Goal: Check status

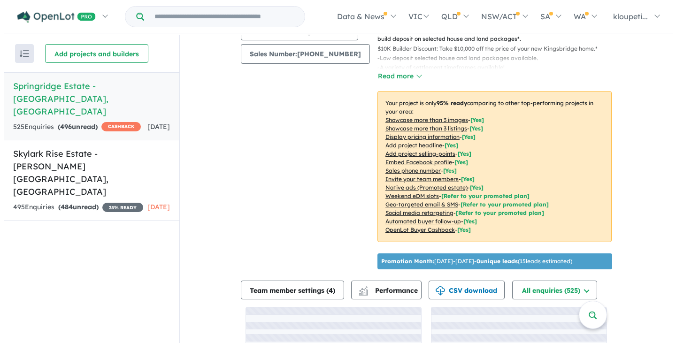
scroll to position [203, 0]
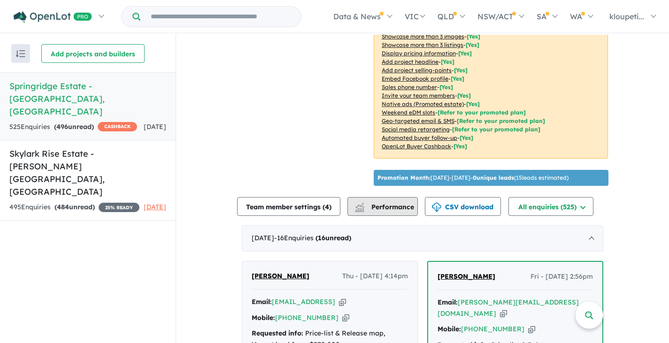
click at [380, 205] on button "Performance" at bounding box center [382, 206] width 70 height 19
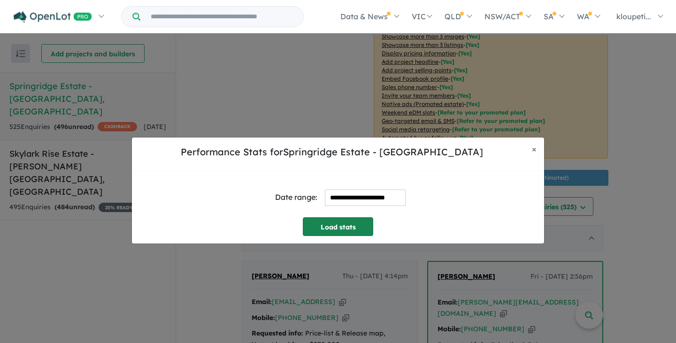
click at [348, 229] on button "Load stats" at bounding box center [338, 226] width 70 height 19
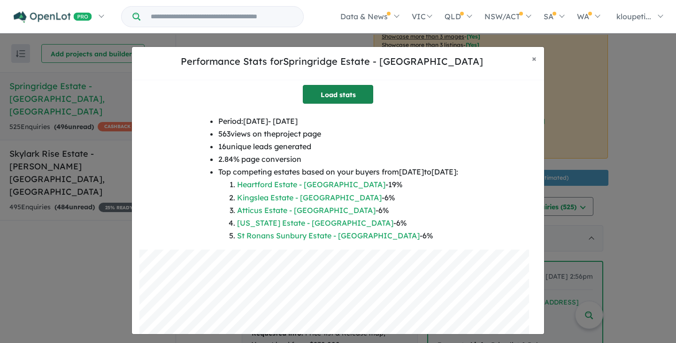
scroll to position [0, 0]
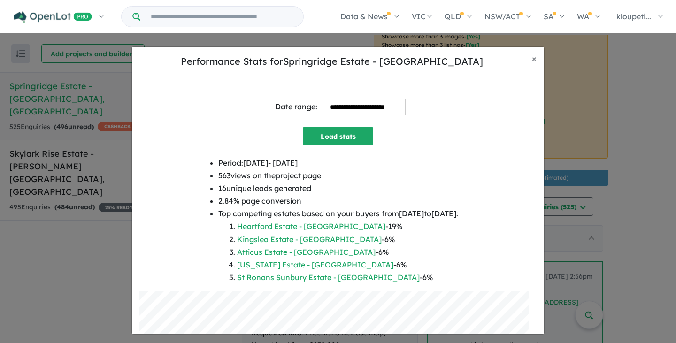
click at [300, 221] on li "Heartford Estate - [GEOGRAPHIC_DATA] - 19 %" at bounding box center [347, 226] width 221 height 13
click at [301, 225] on link "Heartford Estate - [GEOGRAPHIC_DATA]" at bounding box center [311, 226] width 148 height 9
click at [338, 108] on input "**********" at bounding box center [365, 107] width 81 height 16
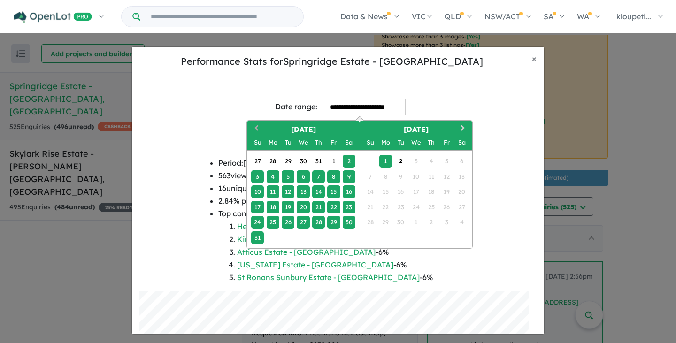
click at [254, 129] on button "Previous Month" at bounding box center [255, 129] width 15 height 15
click at [253, 129] on button "Previous Month" at bounding box center [255, 129] width 15 height 15
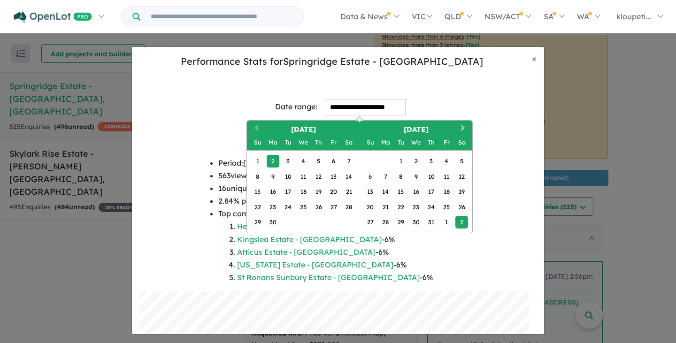
click at [253, 128] on button "Previous Month" at bounding box center [255, 129] width 15 height 15
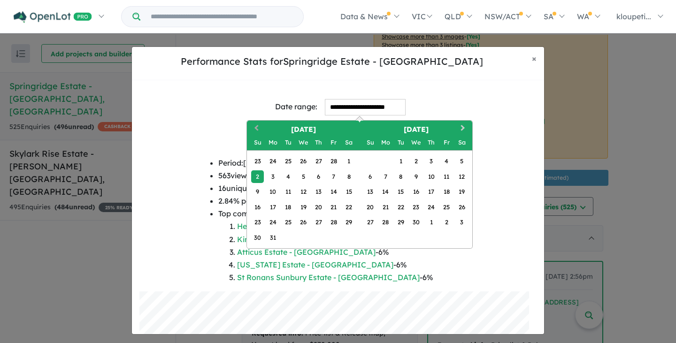
click at [253, 128] on button "Previous Month" at bounding box center [255, 129] width 15 height 15
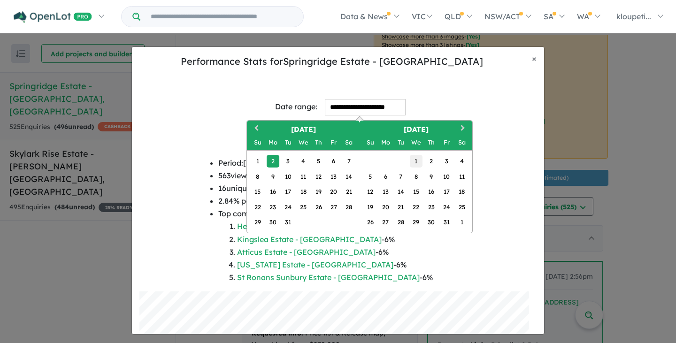
click at [417, 161] on div "1" at bounding box center [416, 161] width 13 height 13
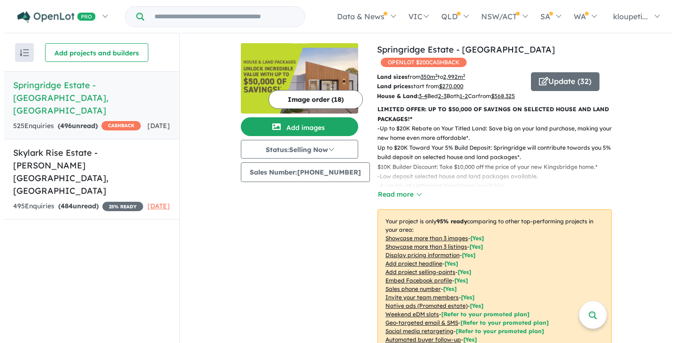
scroll to position [203, 0]
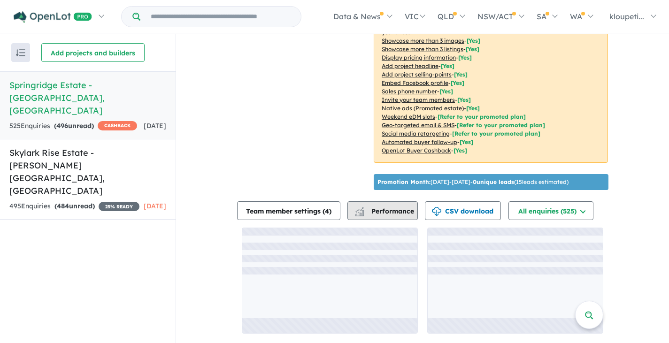
click at [405, 214] on span "Performance" at bounding box center [385, 211] width 58 height 8
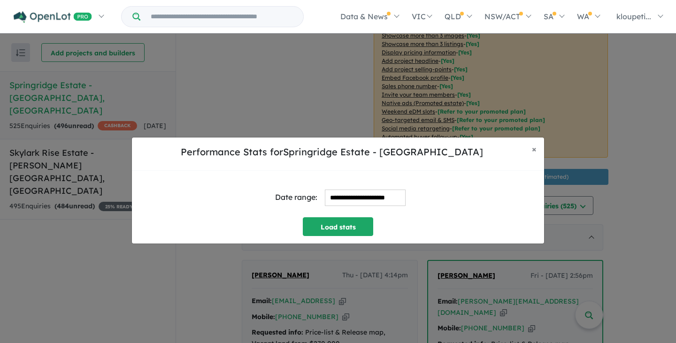
click at [372, 204] on input "**********" at bounding box center [365, 198] width 81 height 16
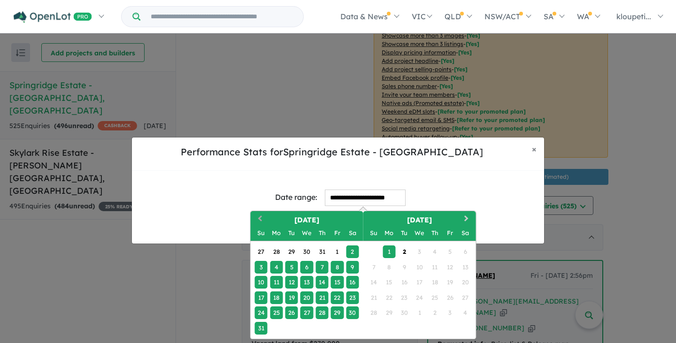
click at [260, 218] on span "Previous Month" at bounding box center [260, 219] width 0 height 12
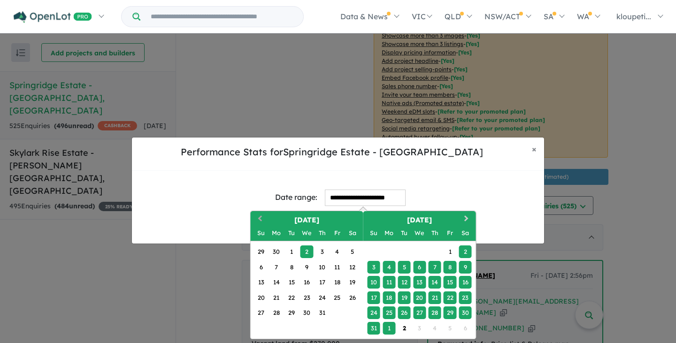
click at [260, 218] on span "Previous Month" at bounding box center [260, 219] width 0 height 12
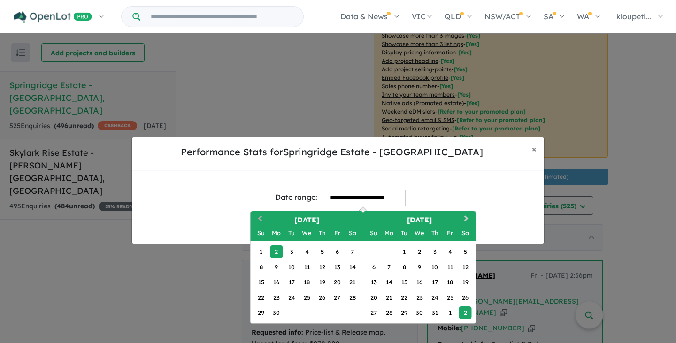
click at [260, 217] on span "Previous Month" at bounding box center [260, 219] width 0 height 12
click at [260, 218] on span "Previous Month" at bounding box center [260, 219] width 0 height 12
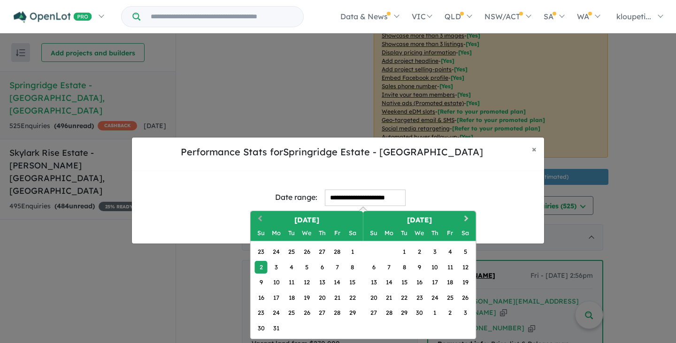
click at [260, 218] on span "Previous Month" at bounding box center [260, 219] width 0 height 12
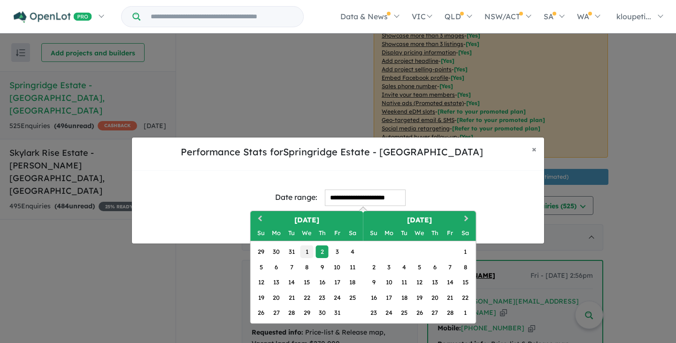
click at [309, 250] on div "1" at bounding box center [306, 252] width 13 height 13
click at [462, 214] on button "Next Month" at bounding box center [467, 219] width 15 height 15
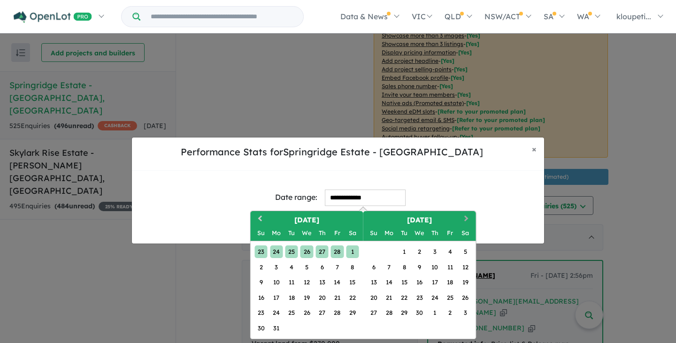
click at [462, 214] on button "Next Month" at bounding box center [467, 219] width 15 height 15
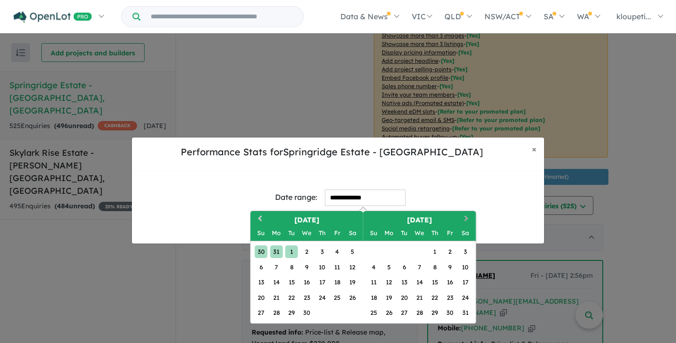
click at [462, 214] on button "Next Month" at bounding box center [467, 219] width 15 height 15
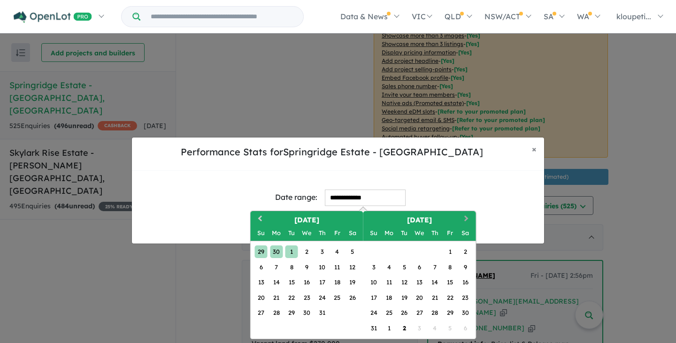
click at [462, 214] on button "Next Month" at bounding box center [467, 219] width 15 height 15
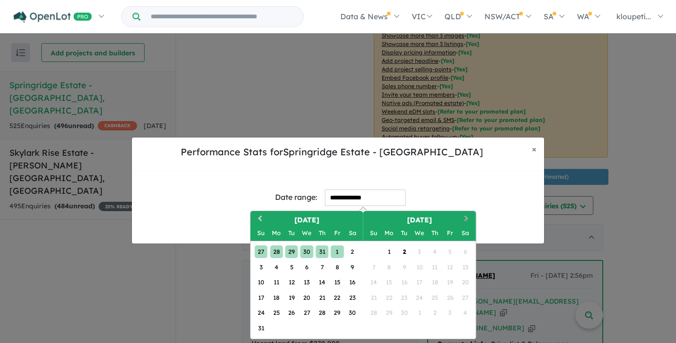
click at [462, 214] on button "Next Month" at bounding box center [467, 219] width 15 height 15
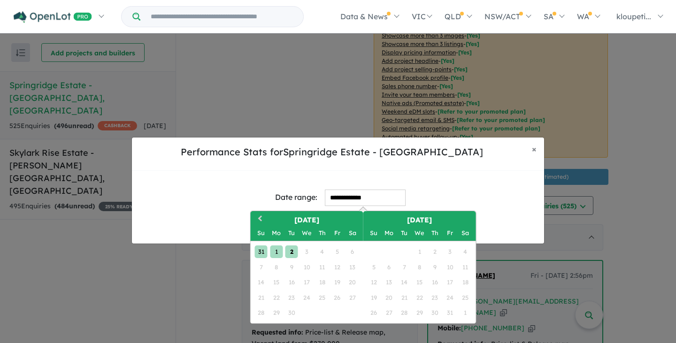
click at [295, 255] on div "2" at bounding box center [291, 252] width 13 height 13
type input "**********"
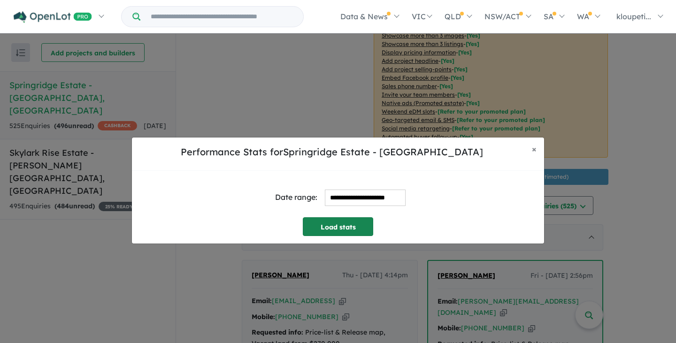
click at [334, 234] on button "Load stats" at bounding box center [338, 226] width 70 height 19
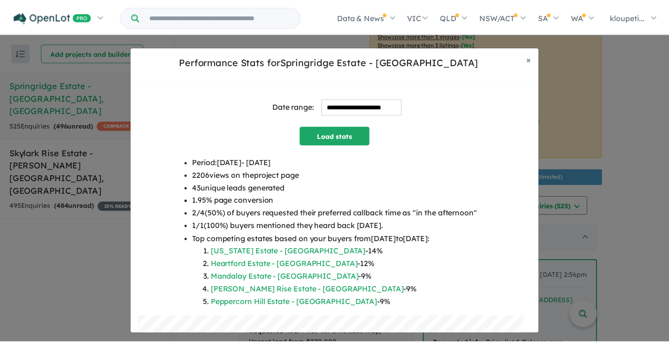
scroll to position [0, 0]
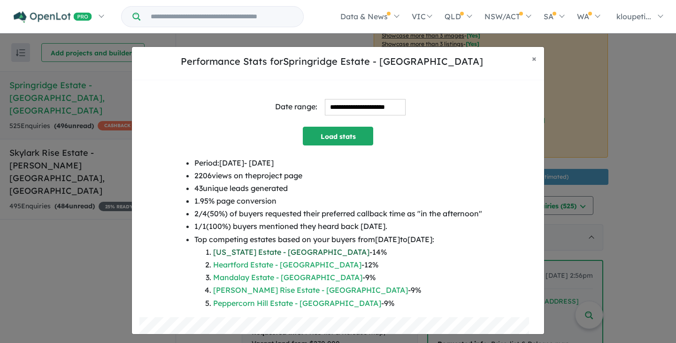
click at [228, 252] on link "[US_STATE] Estate - [GEOGRAPHIC_DATA]" at bounding box center [291, 251] width 156 height 9
click at [532, 61] on span "×" at bounding box center [534, 58] width 5 height 11
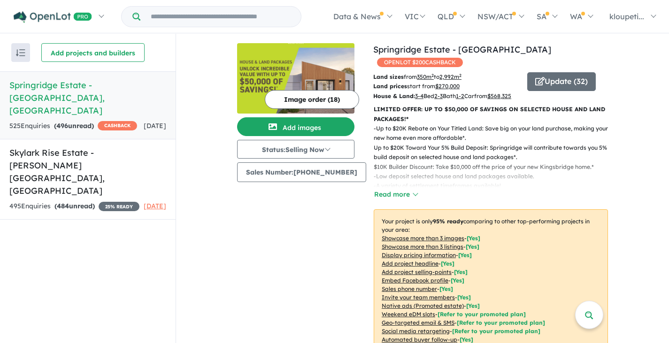
click at [255, 16] on input "Try estate name, suburb, builder or developer" at bounding box center [220, 17] width 157 height 20
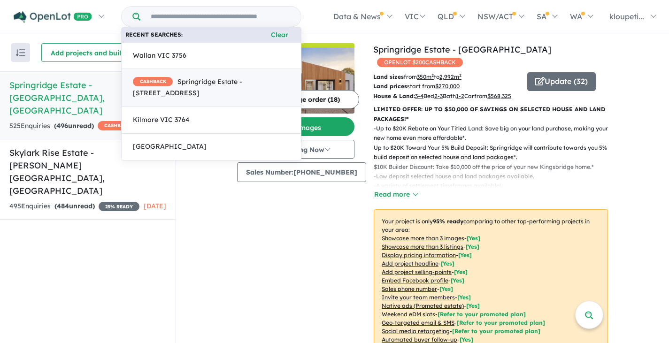
click at [222, 84] on span "CASHBACK Springridge Estate - Daffodil Crescent, Wallan VIC 3756" at bounding box center [211, 88] width 157 height 23
